Goal: Task Accomplishment & Management: Use online tool/utility

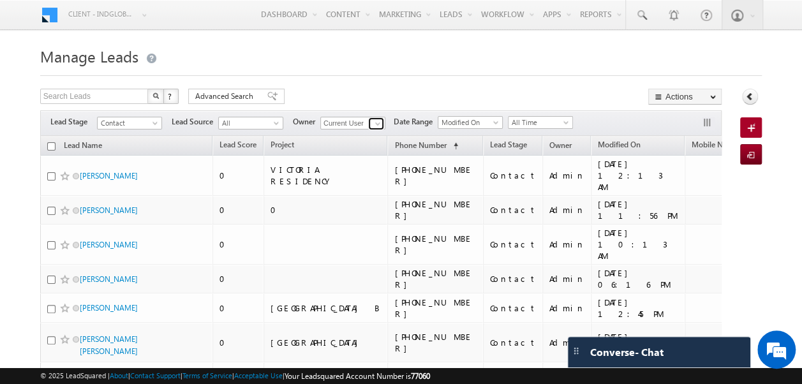
click at [375, 124] on span at bounding box center [377, 124] width 10 height 10
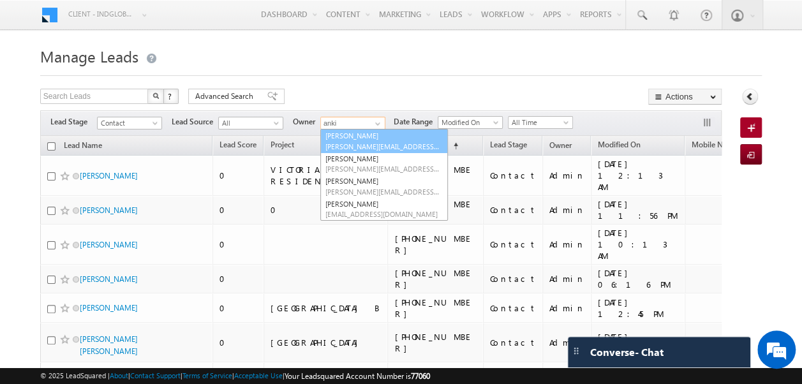
click at [344, 136] on link "Ankit Singh [EMAIL_ADDRESS][PERSON_NAME][DOMAIN_NAME]" at bounding box center [384, 141] width 128 height 24
type input "[PERSON_NAME]"
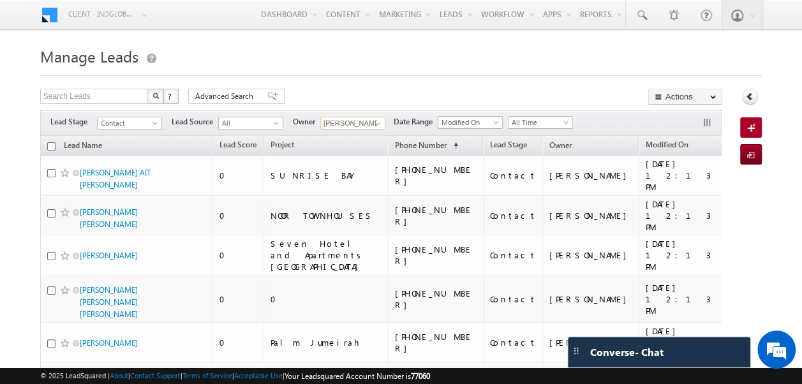
click at [51, 144] on input "checkbox" at bounding box center [51, 146] width 8 height 8
checkbox input "true"
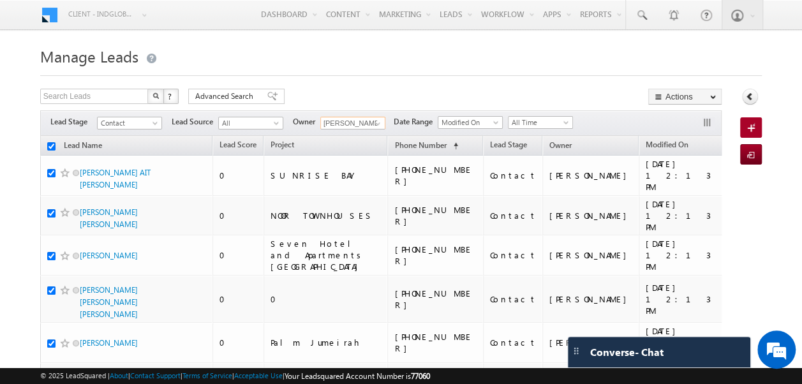
checkbox input "true"
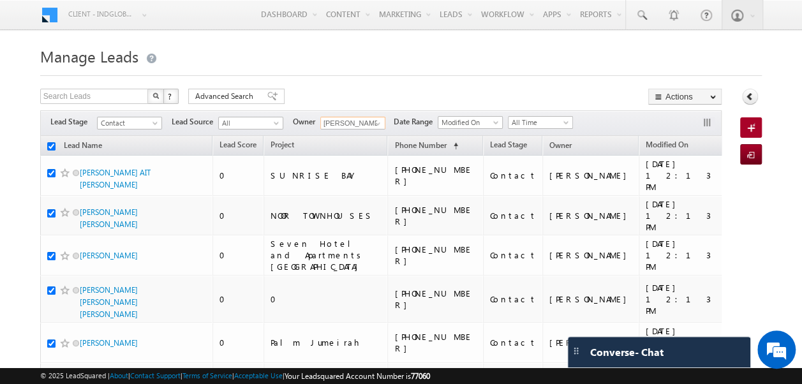
checkbox input "true"
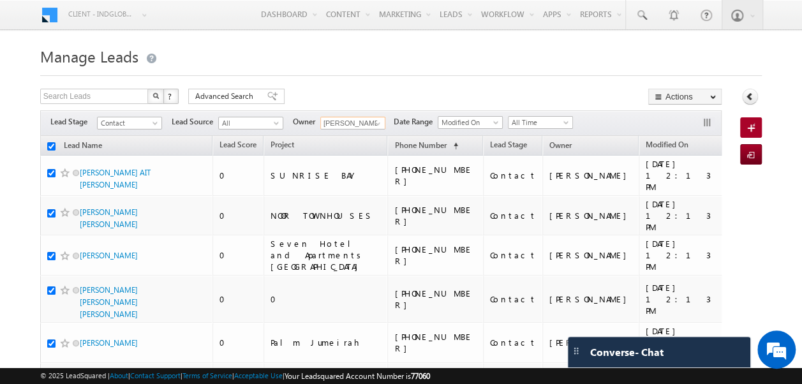
checkbox input "true"
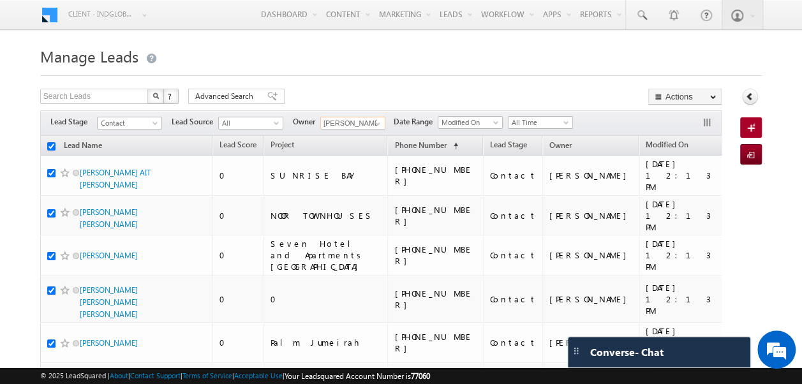
checkbox input "true"
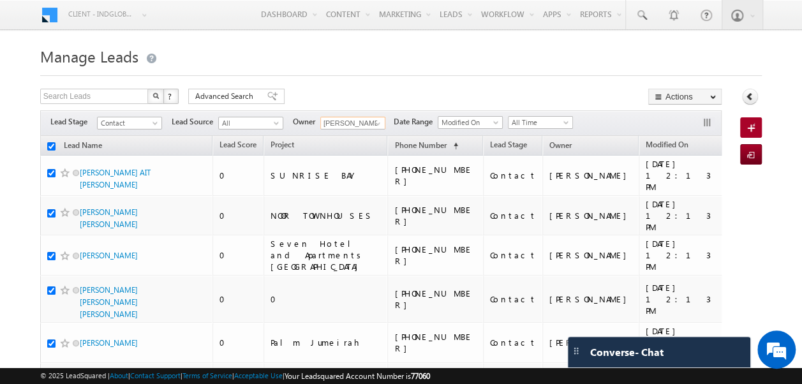
checkbox input "true"
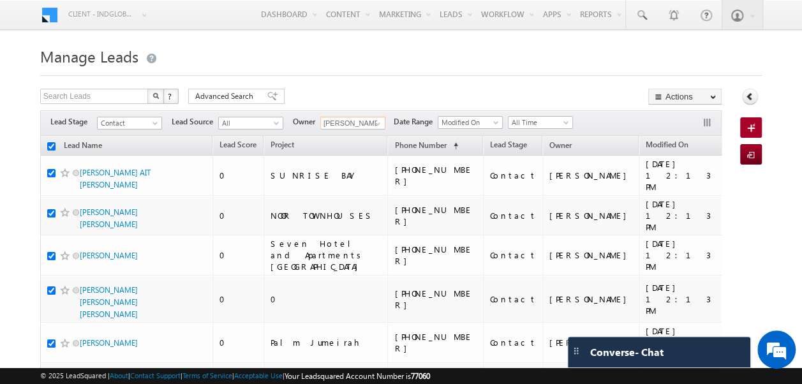
checkbox input "true"
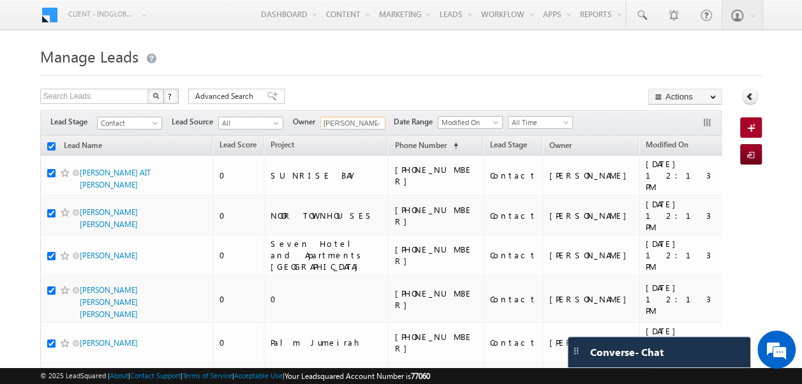
checkbox input "true"
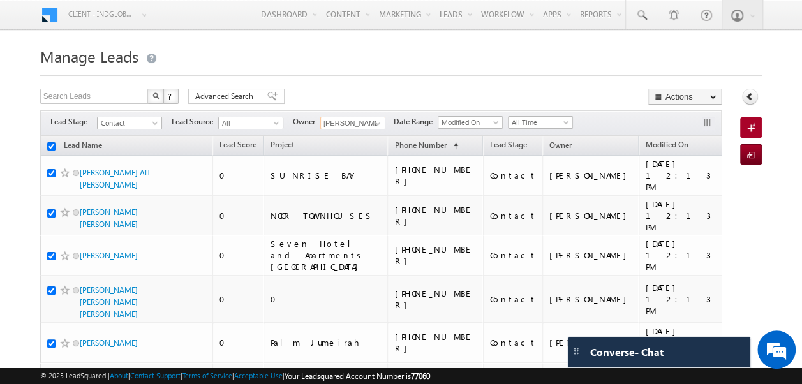
checkbox input "true"
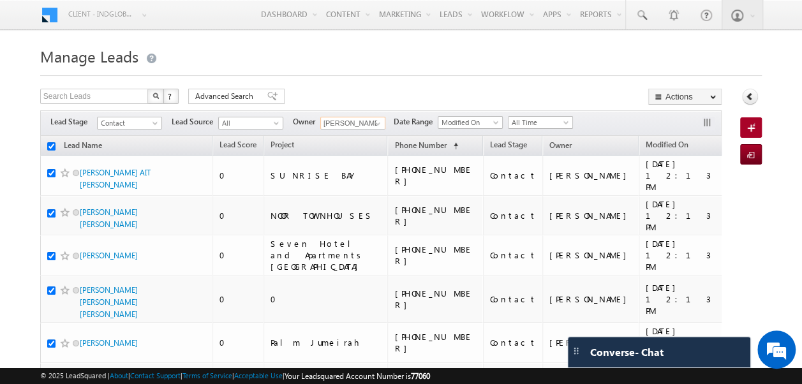
checkbox input "true"
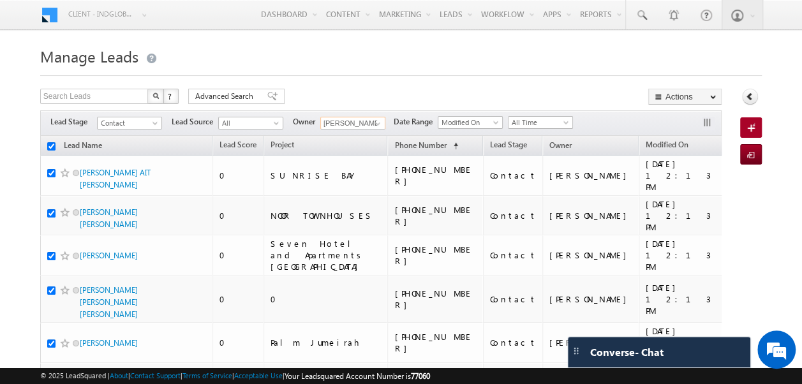
checkbox input "true"
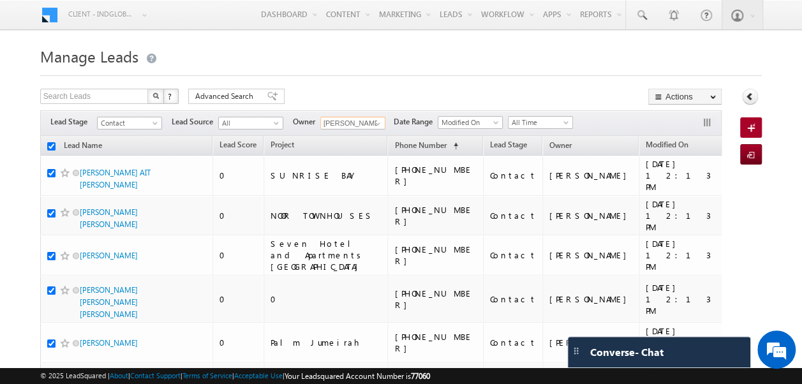
checkbox input "true"
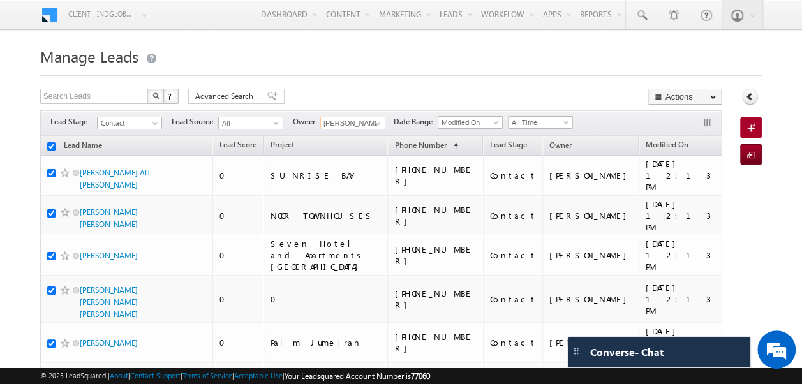
checkbox input "true"
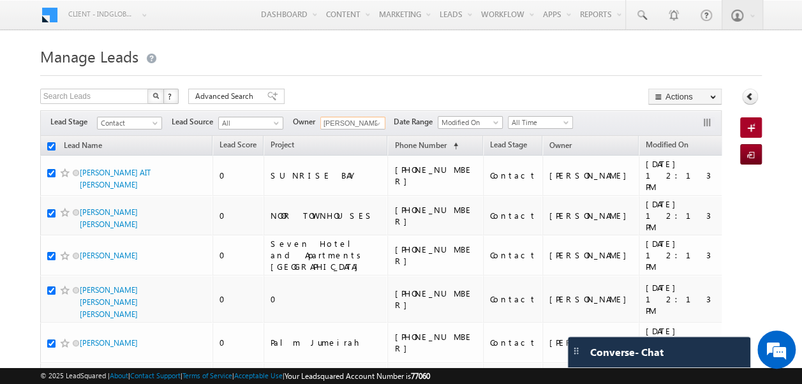
checkbox input "true"
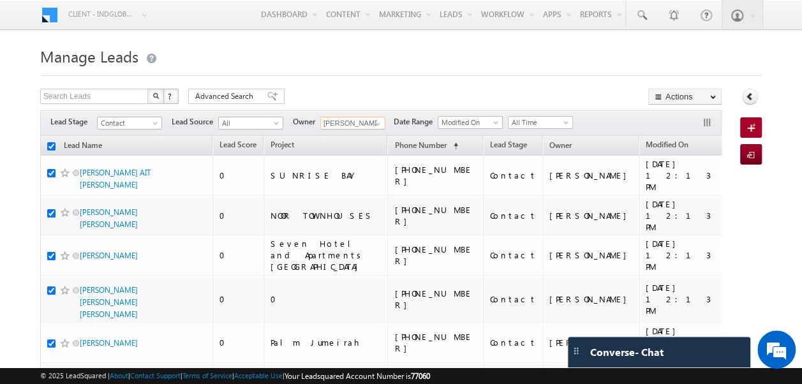
checkbox input "true"
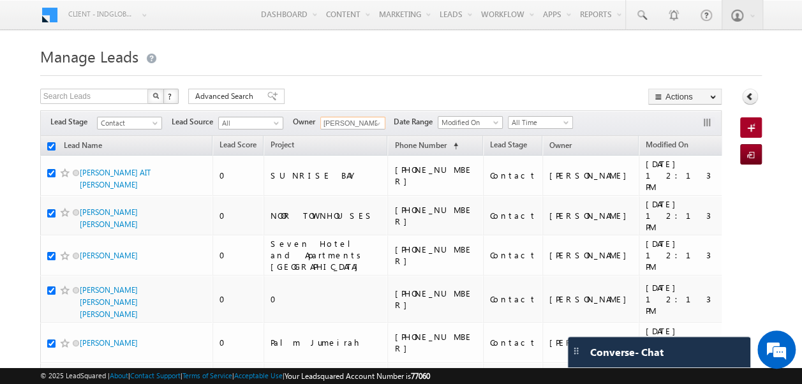
checkbox input "true"
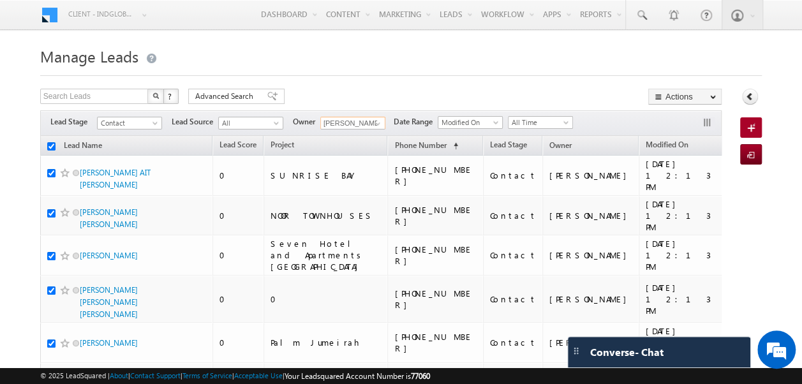
checkbox input "true"
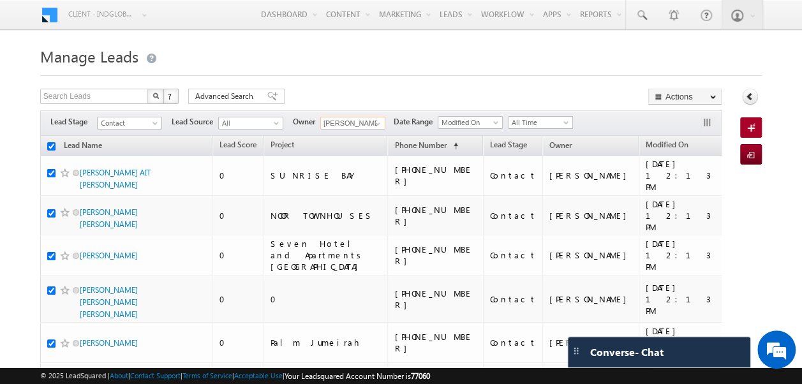
checkbox input "true"
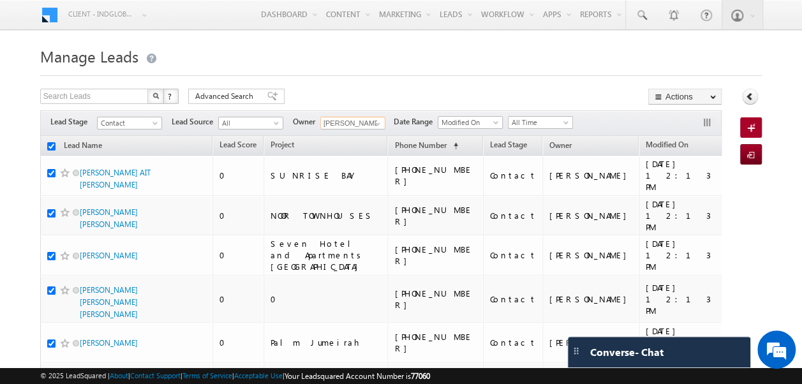
checkbox input "true"
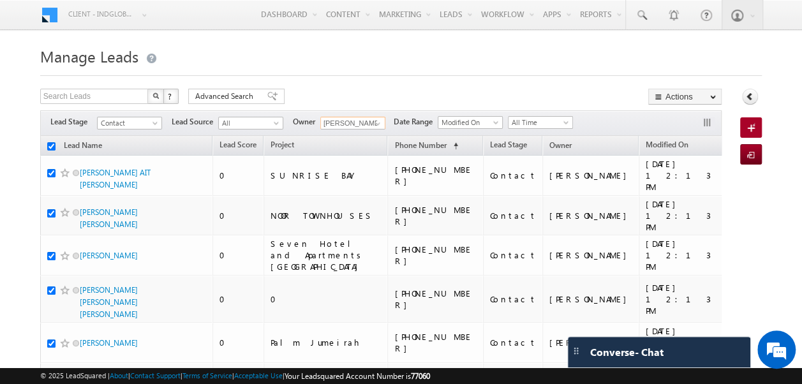
checkbox input "true"
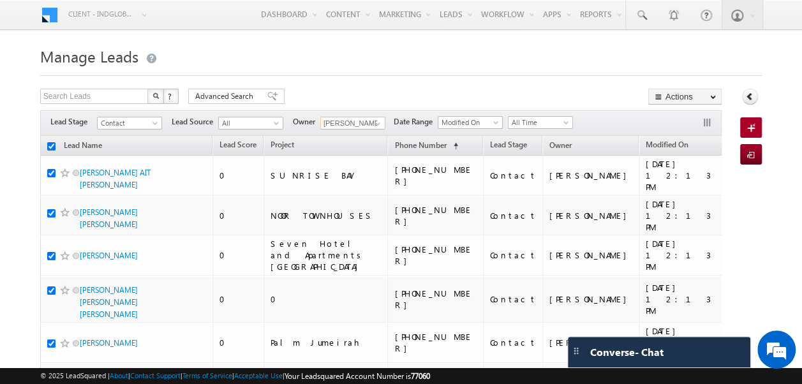
checkbox input "true"
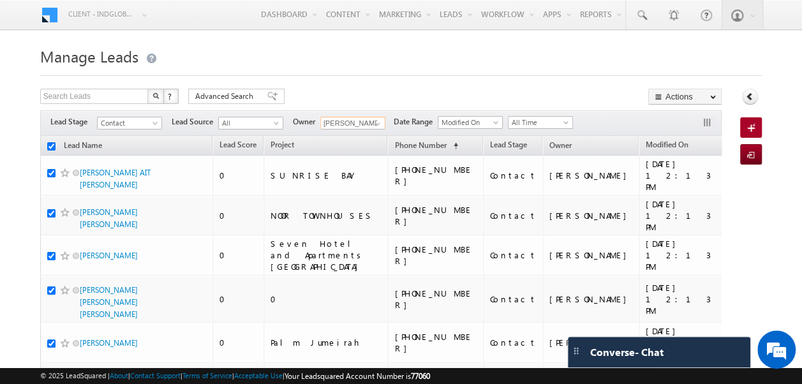
checkbox input "true"
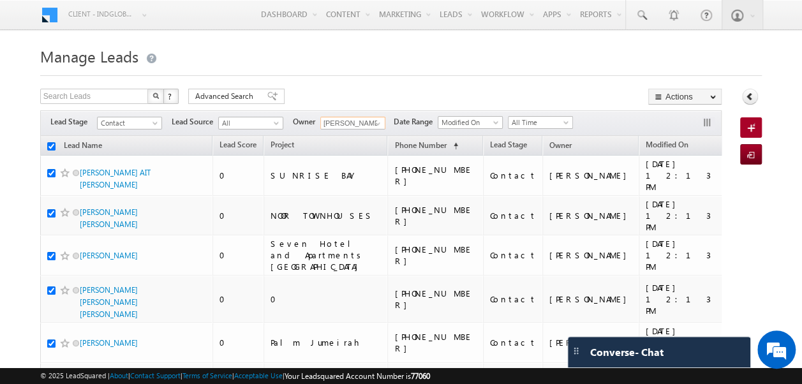
checkbox input "true"
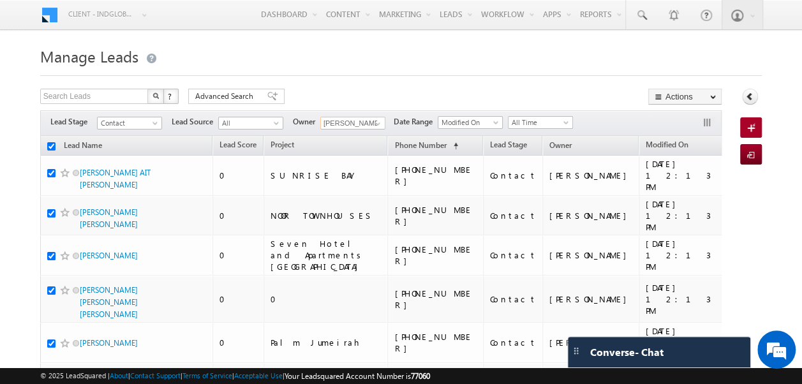
checkbox input "true"
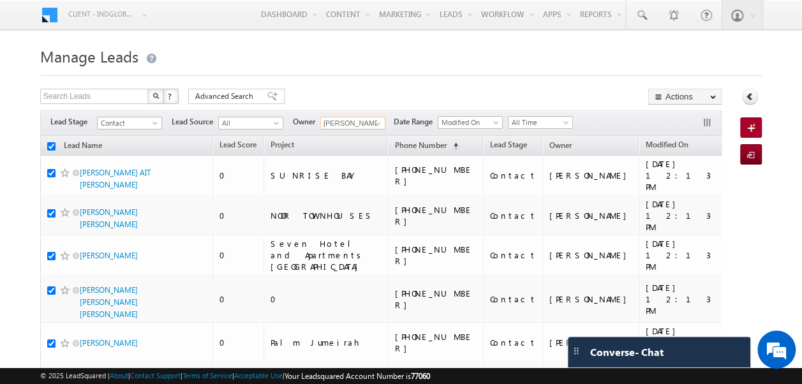
checkbox input "true"
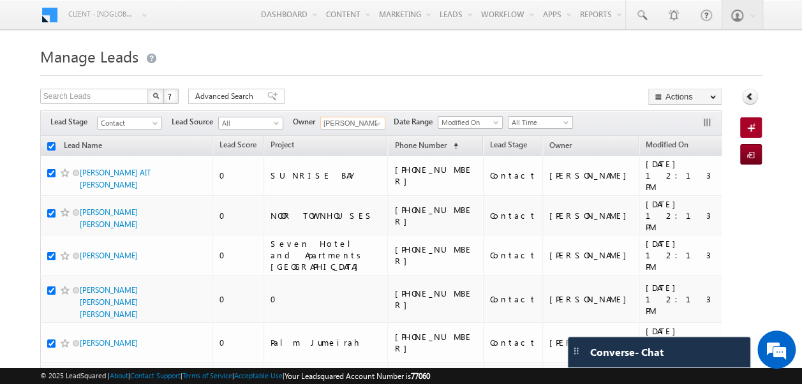
checkbox input "true"
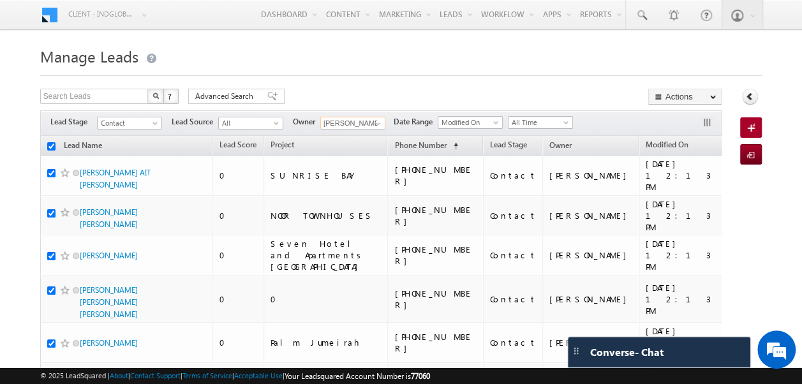
checkbox input "true"
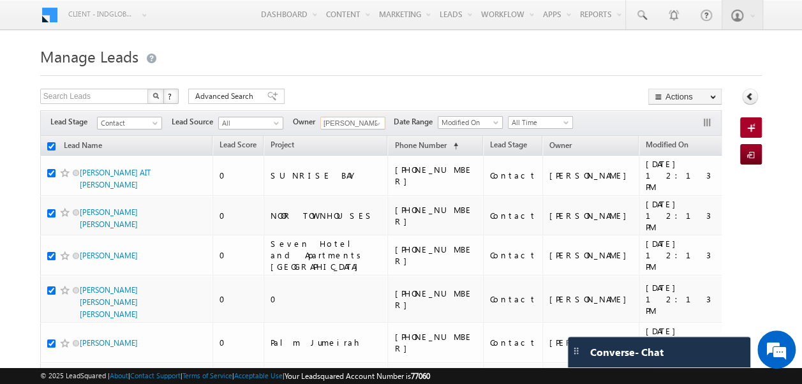
checkbox input "true"
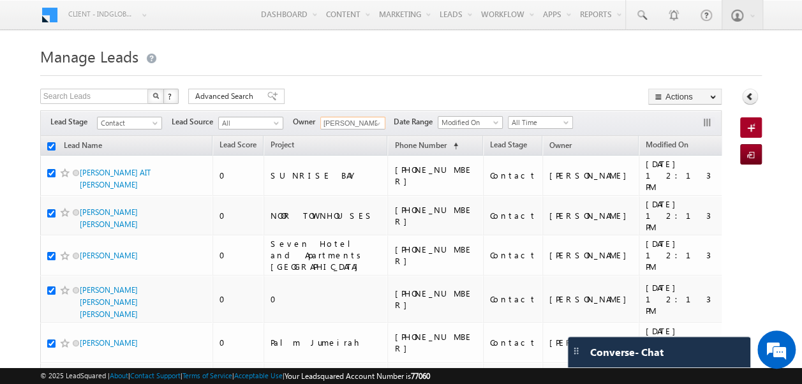
checkbox input "true"
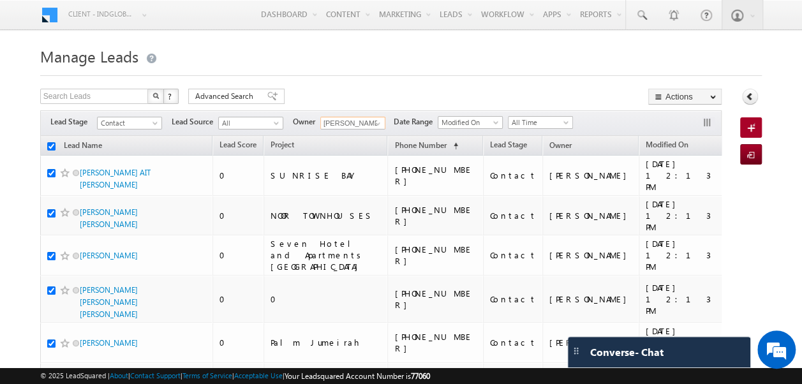
checkbox input "true"
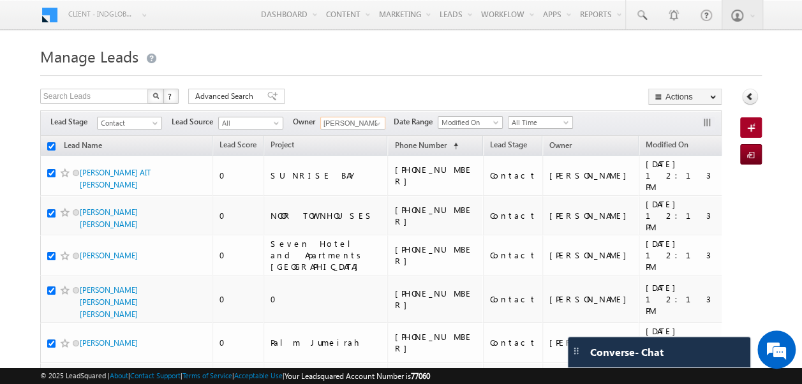
checkbox input "true"
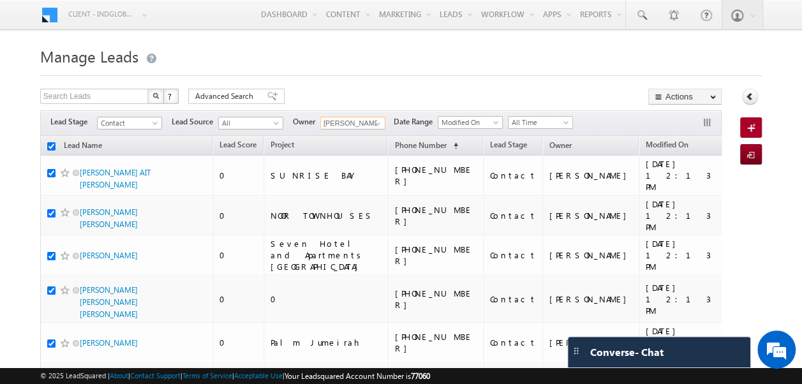
checkbox input "true"
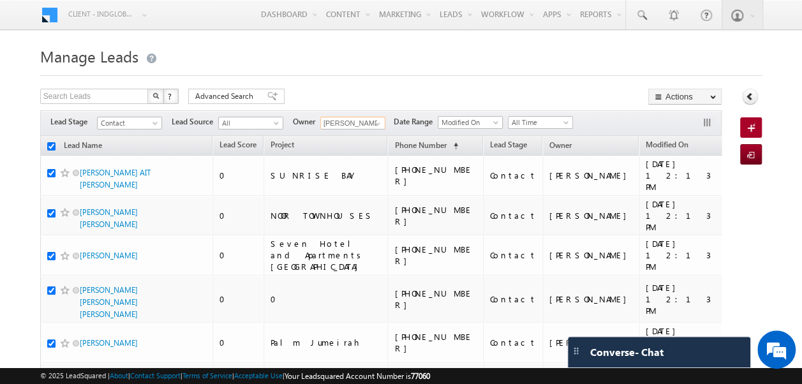
checkbox input "true"
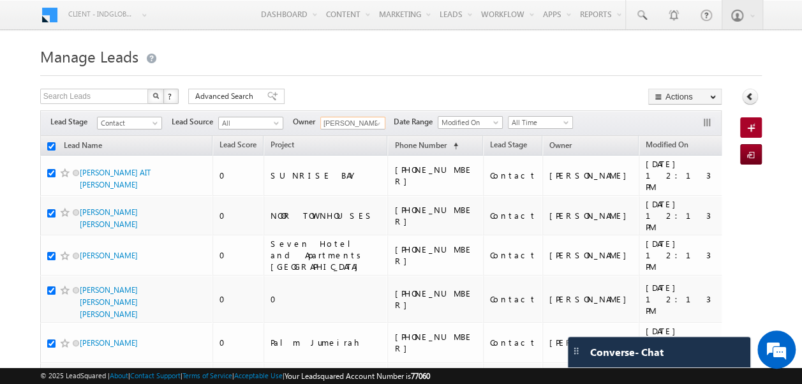
checkbox input "true"
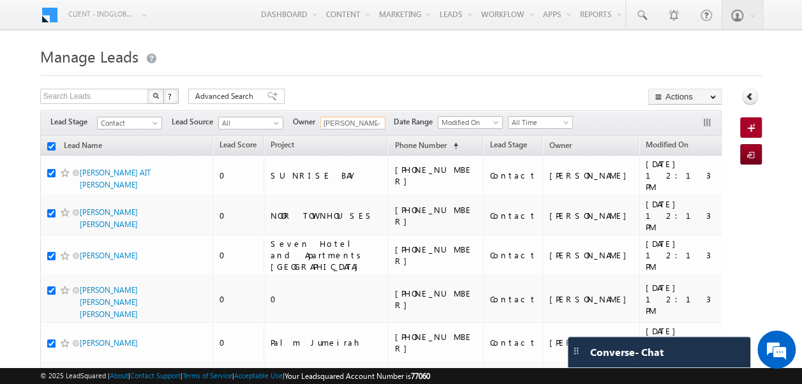
checkbox input "true"
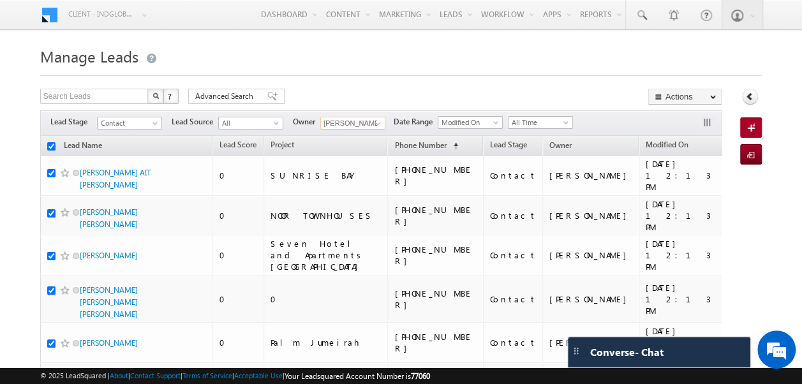
checkbox input "true"
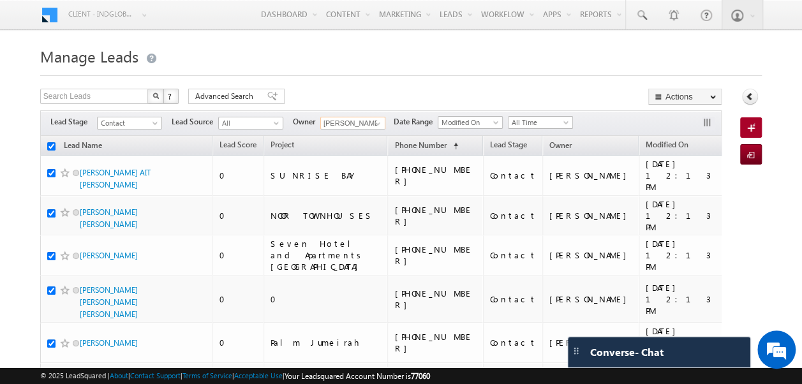
checkbox input "true"
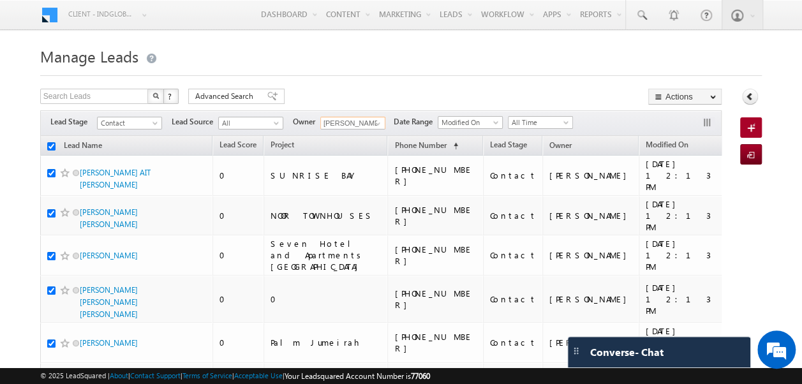
checkbox input "true"
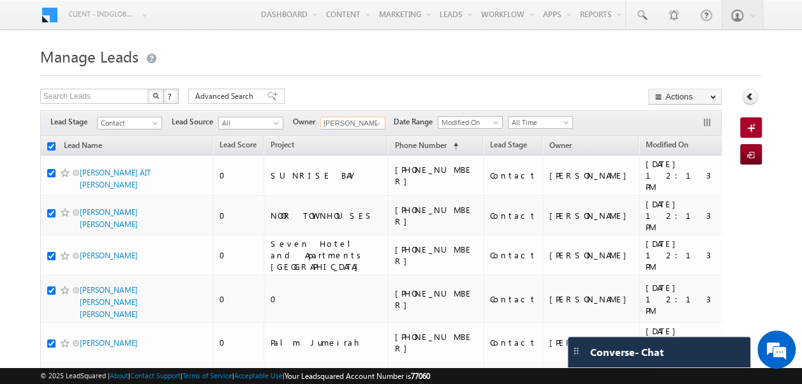
checkbox input "true"
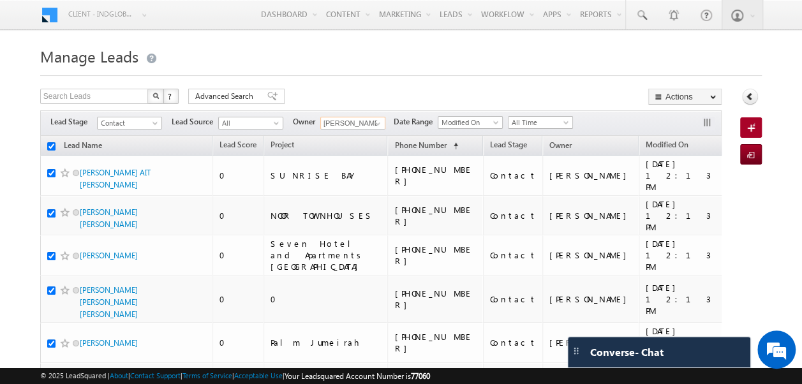
checkbox input "true"
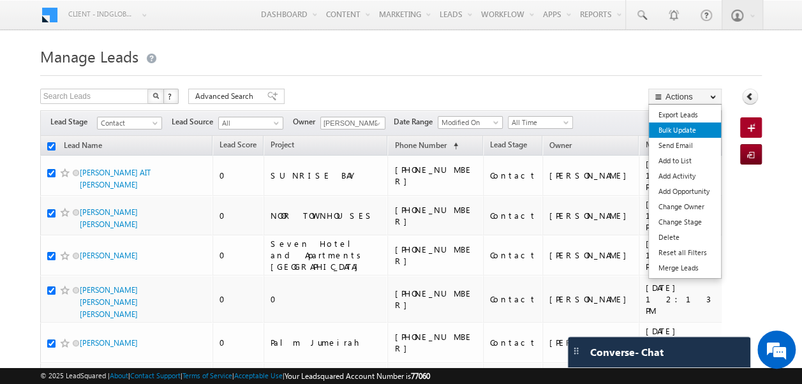
click at [682, 128] on link "Bulk Update" at bounding box center [685, 129] width 72 height 15
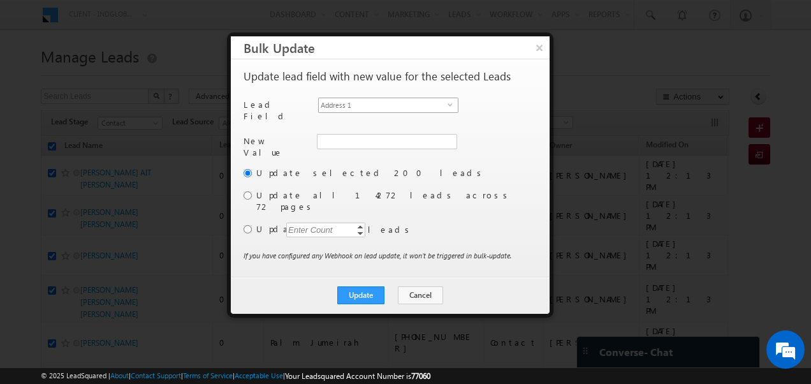
click at [445, 105] on span "Address 1" at bounding box center [383, 105] width 129 height 14
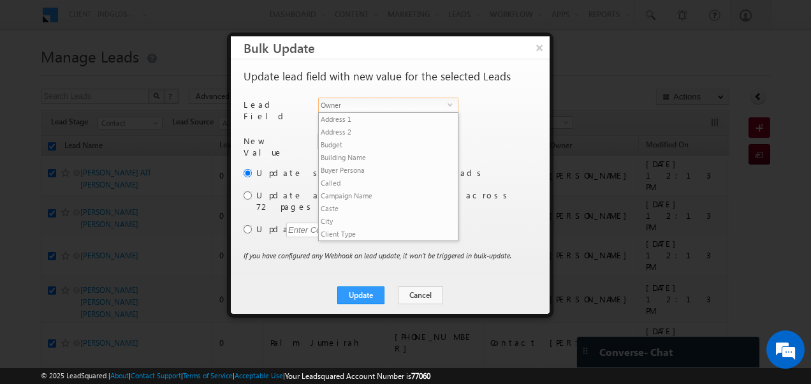
scroll to position [498, 0]
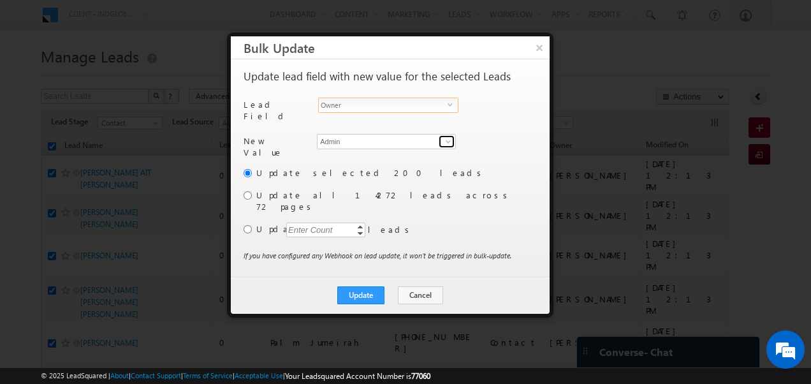
click at [445, 140] on span at bounding box center [448, 141] width 10 height 10
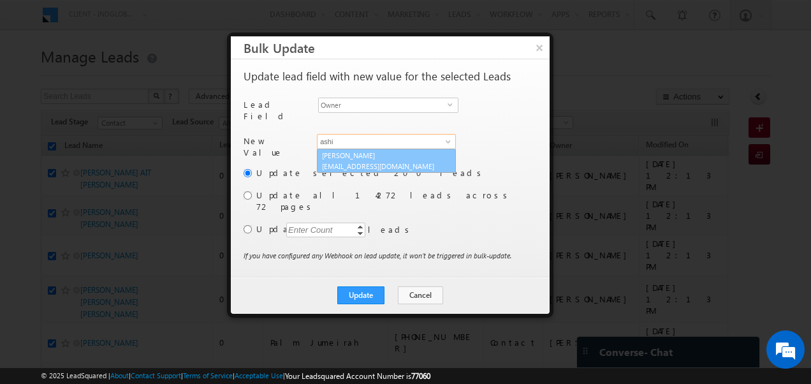
click at [399, 153] on link "[PERSON_NAME] [PERSON_NAME][EMAIL_ADDRESS][DOMAIN_NAME]" at bounding box center [386, 161] width 139 height 24
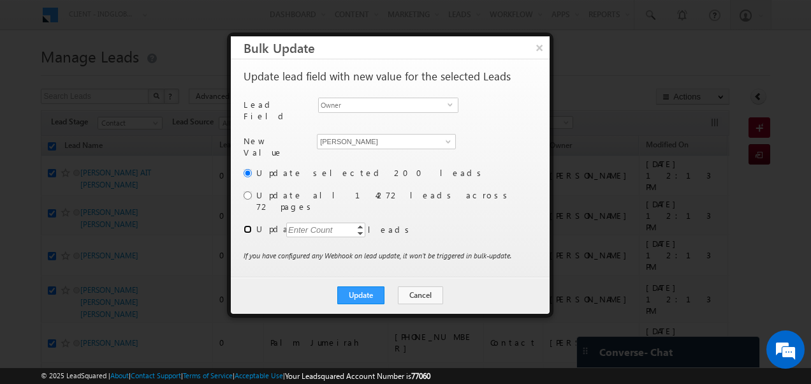
drag, startPoint x: 246, startPoint y: 213, endPoint x: 255, endPoint y: 214, distance: 9.0
click at [247, 225] on input "radio" at bounding box center [248, 229] width 8 height 8
click at [306, 223] on div "Enter Count" at bounding box center [310, 230] width 48 height 15
click at [360, 286] on button "Update" at bounding box center [360, 295] width 47 height 18
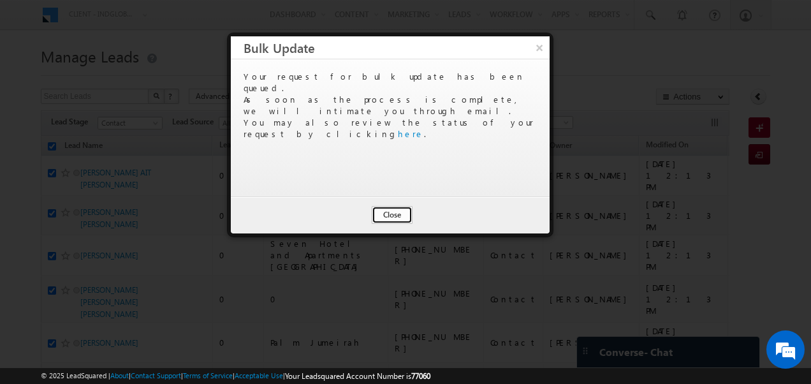
click at [392, 217] on button "Close" at bounding box center [392, 215] width 41 height 18
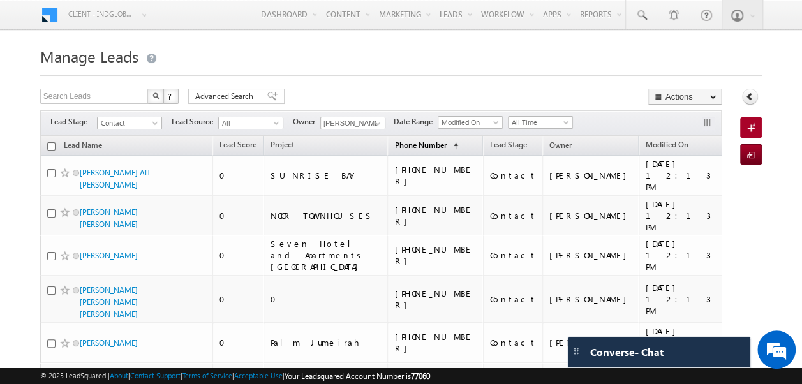
click at [394, 146] on span "Phone Number" at bounding box center [420, 145] width 52 height 10
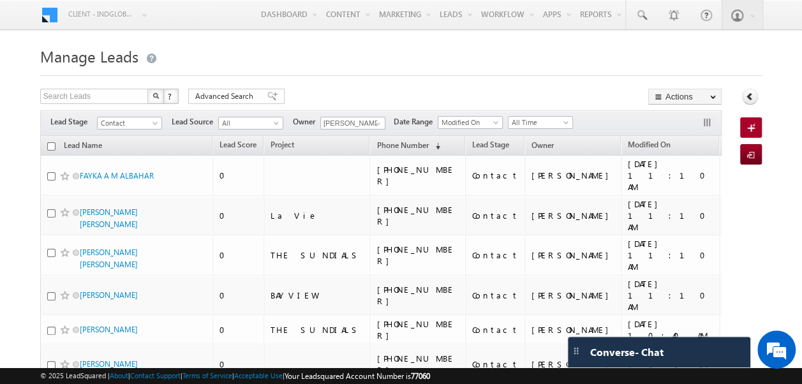
click at [51, 147] on input "checkbox" at bounding box center [51, 146] width 8 height 8
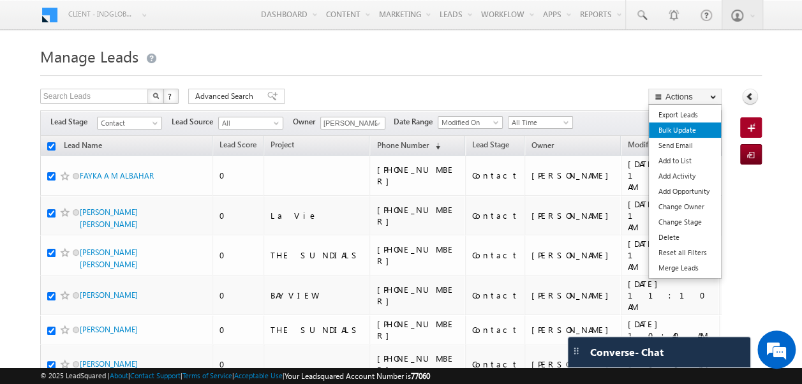
click at [679, 133] on link "Bulk Update" at bounding box center [685, 129] width 72 height 15
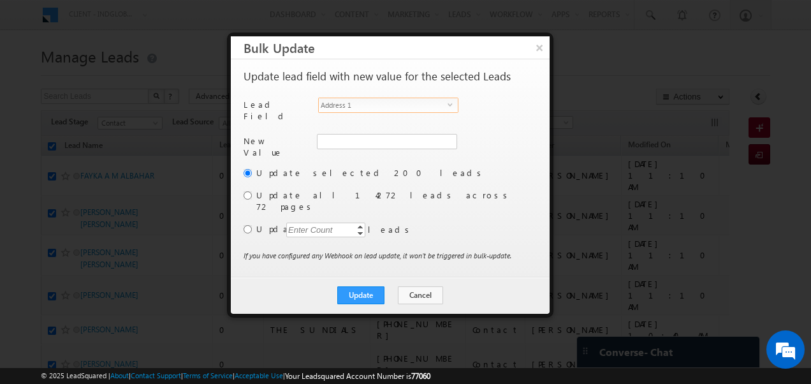
click at [449, 105] on span "select" at bounding box center [453, 104] width 10 height 6
click at [250, 225] on input "radio" at bounding box center [248, 229] width 8 height 8
click at [311, 223] on div "Enter Count" at bounding box center [310, 230] width 48 height 15
click at [447, 136] on span at bounding box center [448, 141] width 10 height 10
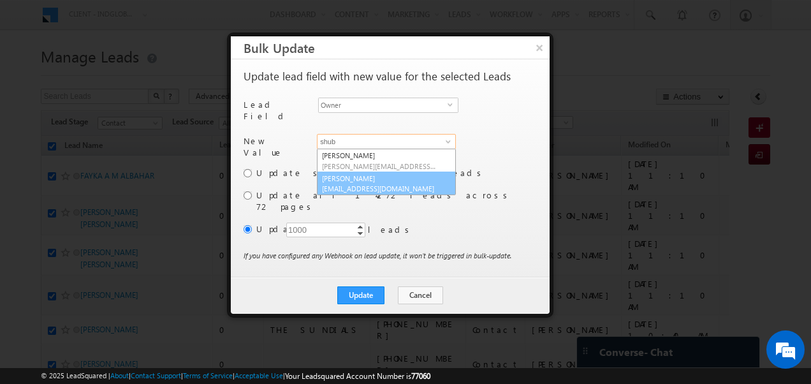
click at [386, 177] on link "[PERSON_NAME] [EMAIL_ADDRESS][DOMAIN_NAME]" at bounding box center [386, 184] width 139 height 24
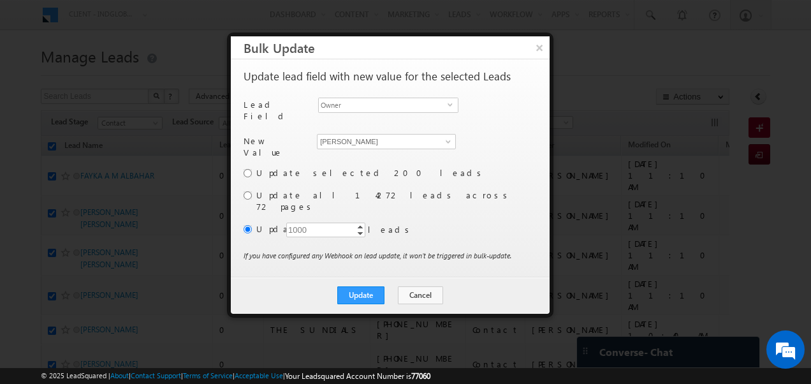
click at [466, 180] on div "Update selected 200 leads Update all 14272 leads across 72 pages Update 1000 10…" at bounding box center [389, 207] width 291 height 83
click at [361, 286] on button "Update" at bounding box center [360, 295] width 47 height 18
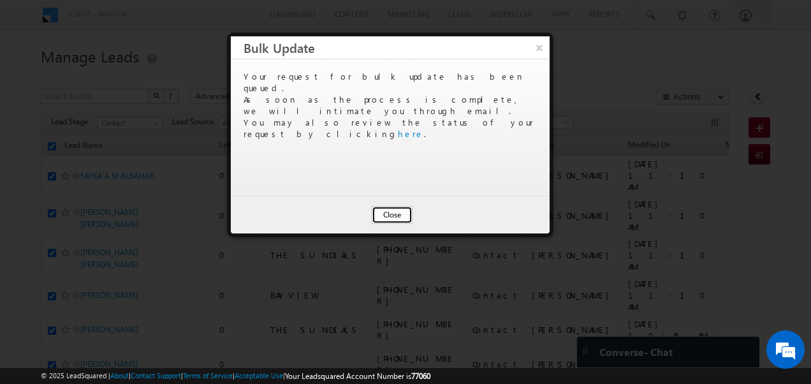
click at [383, 212] on button "Close" at bounding box center [392, 215] width 41 height 18
